Goal: Information Seeking & Learning: Find specific fact

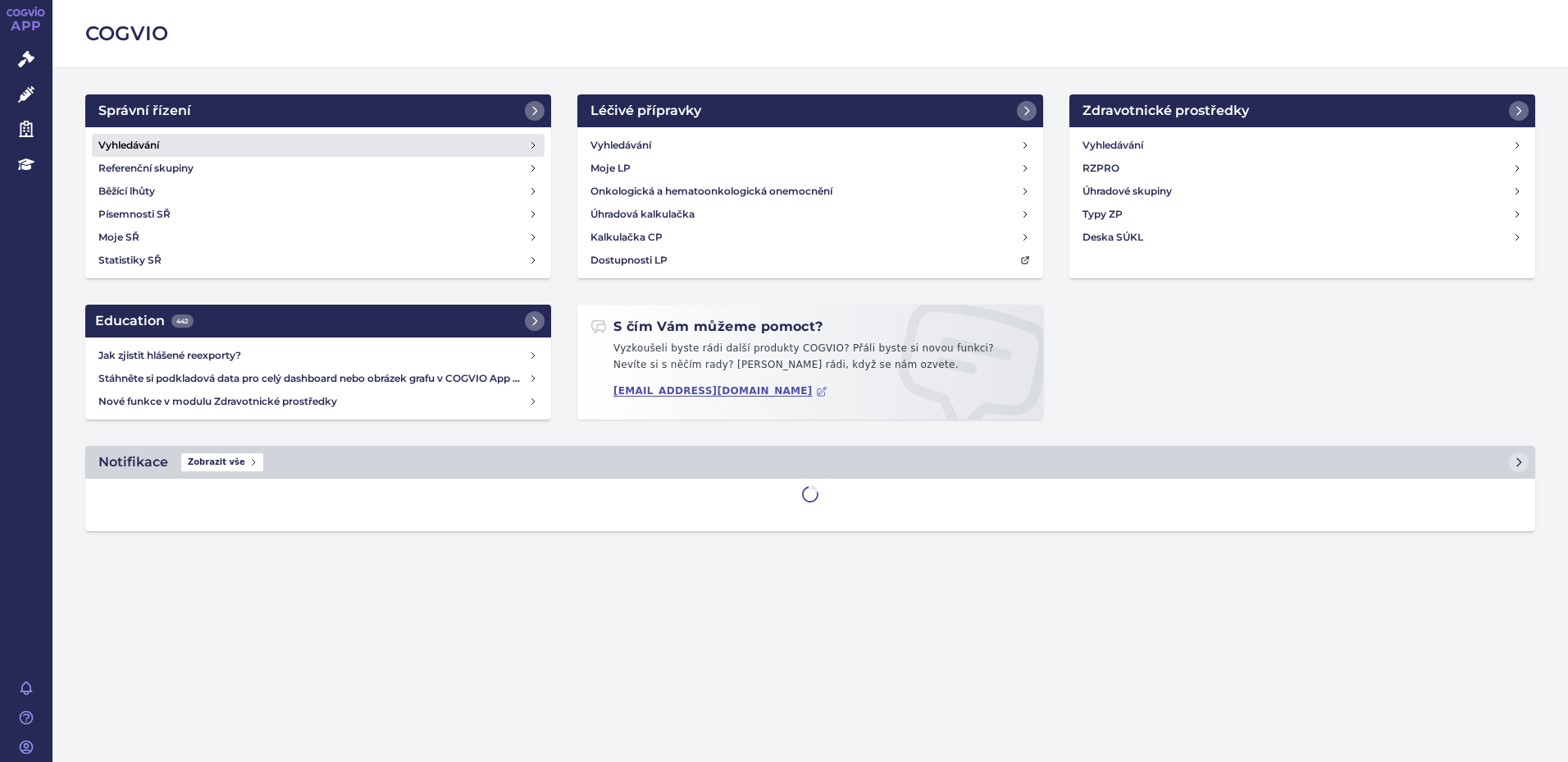
click at [142, 142] on h4 "Vyhledávání" at bounding box center [128, 145] width 60 height 17
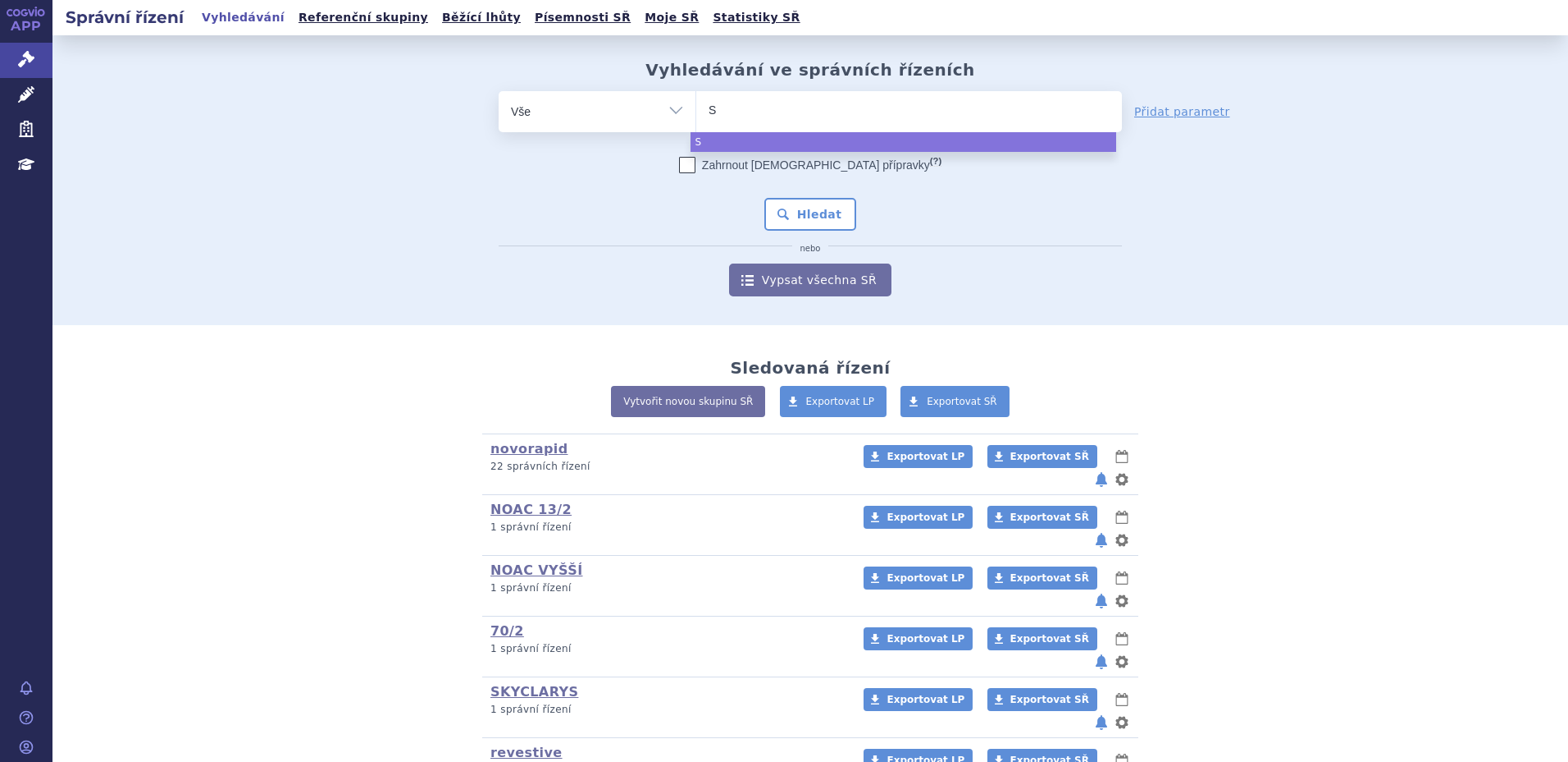
type input "SE"
type input "SEP"
type input "SEPHI"
type input "SEPHIE"
type input "SEPHIEN"
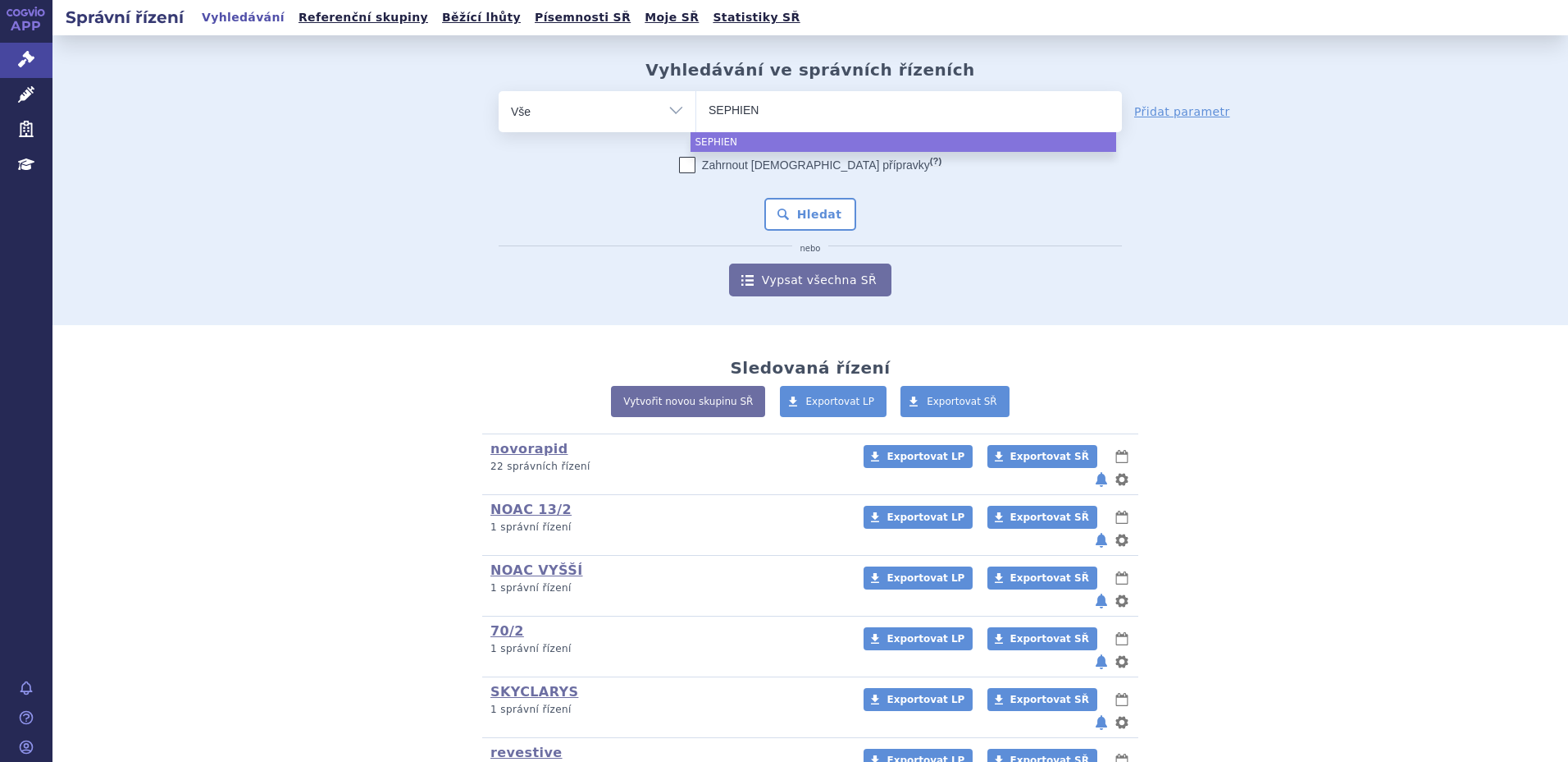
type input "SEPHIENC"
type input "SEPHIENCE"
select select "SEPHIENCE"
click at [806, 209] on button "Hledat" at bounding box center [810, 215] width 93 height 33
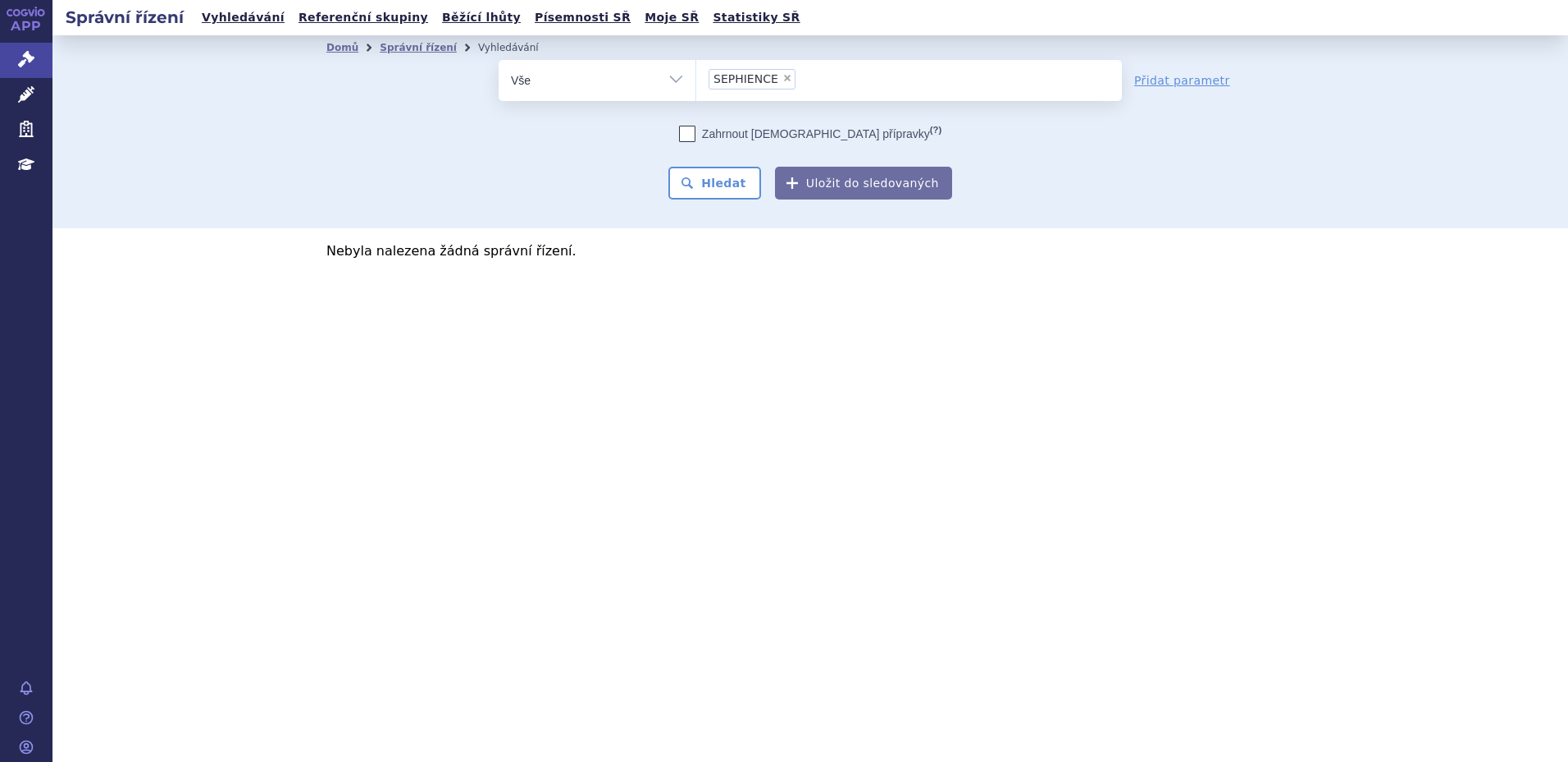
click at [782, 82] on span "×" at bounding box center [787, 78] width 10 height 10
click at [696, 82] on select "SEPHIENCE" at bounding box center [695, 80] width 1 height 41
select select
